Goal: Information Seeking & Learning: Learn about a topic

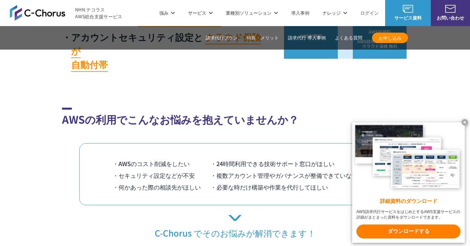
scroll to position [436, 0]
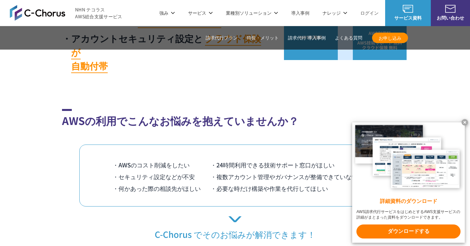
click at [465, 119] on x-t at bounding box center [465, 122] width 7 height 7
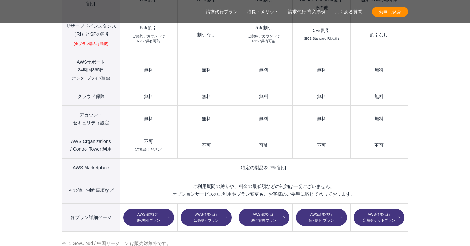
scroll to position [883, 0]
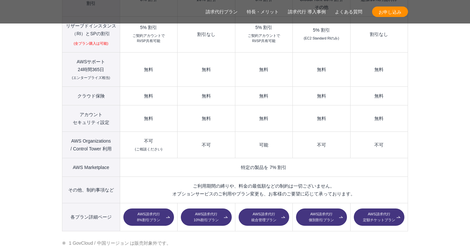
click at [147, 209] on link "AWS請求代行 8%割引プラン" at bounding box center [148, 218] width 51 height 18
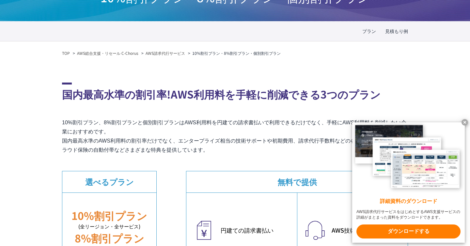
scroll to position [71, 0]
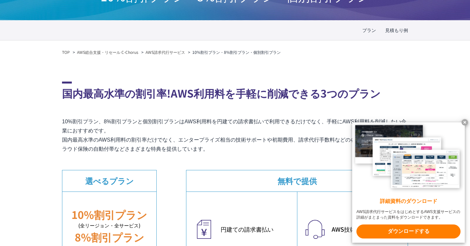
click at [465, 121] on x-t at bounding box center [465, 122] width 7 height 7
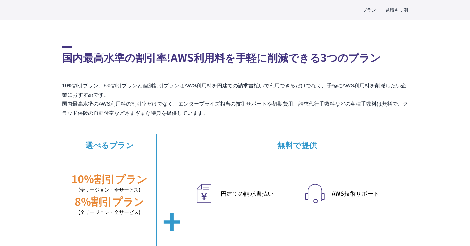
scroll to position [108, 0]
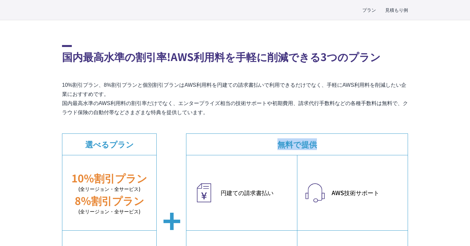
drag, startPoint x: 278, startPoint y: 145, endPoint x: 334, endPoint y: 145, distance: 55.5
click at [334, 145] on dt "無料で提供" at bounding box center [296, 144] width 221 height 21
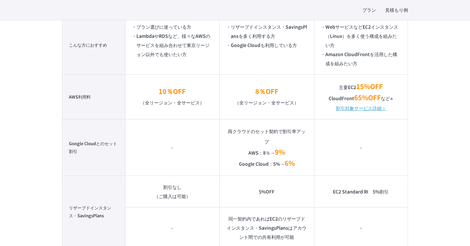
scroll to position [507, 0]
drag, startPoint x: 360, startPoint y: 149, endPoint x: 369, endPoint y: 149, distance: 9.5
click at [369, 149] on td "-" at bounding box center [361, 147] width 94 height 56
drag, startPoint x: 354, startPoint y: 148, endPoint x: 376, endPoint y: 148, distance: 22.2
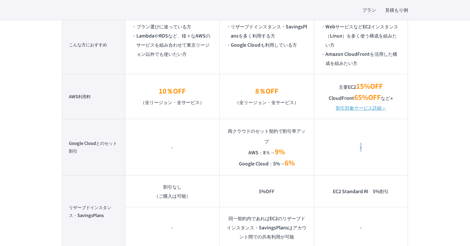
click at [376, 148] on td "-" at bounding box center [361, 147] width 94 height 56
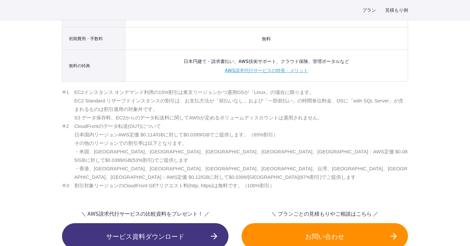
scroll to position [779, 0]
